Goal: Task Accomplishment & Management: Manage account settings

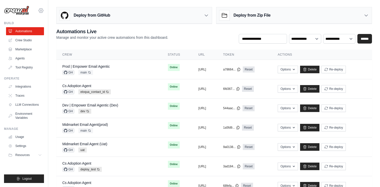
click at [42, 10] on icon at bounding box center [41, 11] width 6 height 6
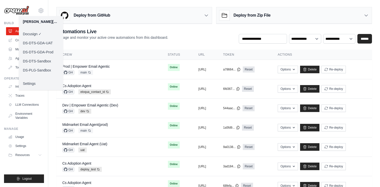
click at [42, 60] on link "DS-DTS-Sandbox" at bounding box center [41, 60] width 44 height 9
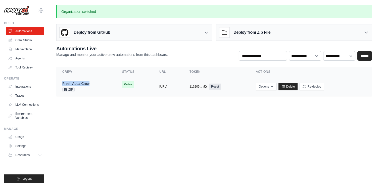
drag, startPoint x: 93, startPoint y: 83, endPoint x: 62, endPoint y: 83, distance: 31.4
click at [62, 83] on td "Fresh Aqua Crew ZIP" at bounding box center [86, 86] width 60 height 19
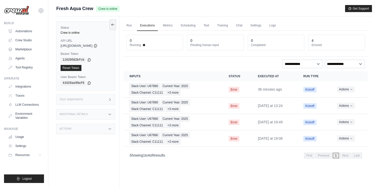
drag, startPoint x: 56, startPoint y: 8, endPoint x: 94, endPoint y: 9, distance: 37.4
click at [94, 9] on div "Fresh Aqua Crew Crew is online" at bounding box center [87, 8] width 63 height 7
copy span "Fresh Aqua Crew"
click at [42, 11] on icon at bounding box center [41, 11] width 6 height 6
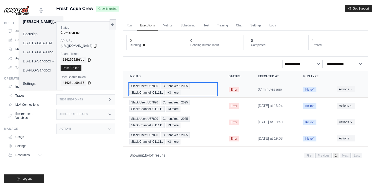
click at [148, 86] on span "Slack User: U67890" at bounding box center [144, 86] width 30 height 6
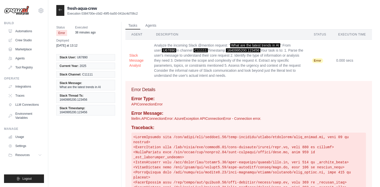
click at [62, 10] on div at bounding box center [60, 10] width 8 height 11
click at [61, 9] on icon at bounding box center [60, 10] width 4 height 4
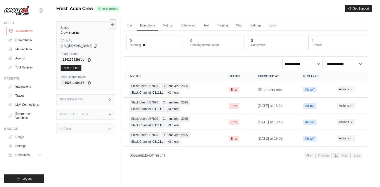
click at [24, 30] on link "Automations" at bounding box center [26, 31] width 38 height 8
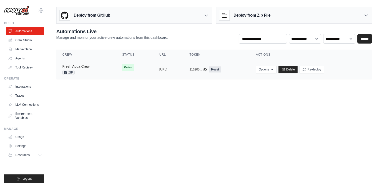
click at [78, 66] on link "Fresh Aqua Crew" at bounding box center [75, 66] width 27 height 4
